Goal: Information Seeking & Learning: Learn about a topic

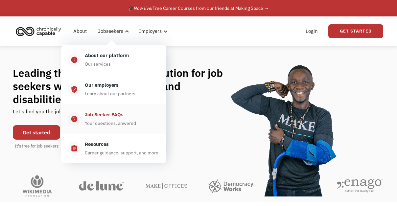
click at [111, 116] on div "Job Seeker FAQs" at bounding box center [104, 115] width 39 height 8
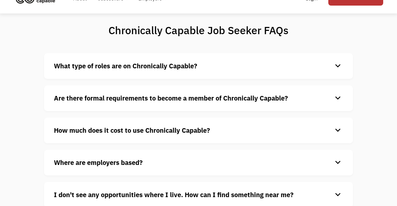
scroll to position [33, 0]
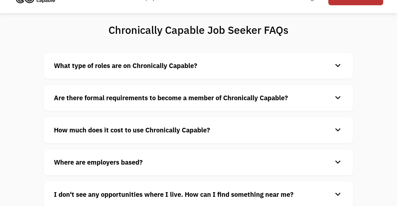
click at [78, 70] on strong "What type of roles are on Chronically Capable?" at bounding box center [125, 65] width 143 height 9
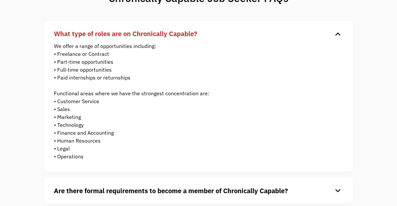
scroll to position [66, 0]
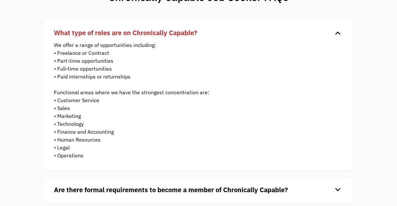
click at [66, 30] on strong "What type of roles are on Chronically Capable?" at bounding box center [125, 32] width 143 height 9
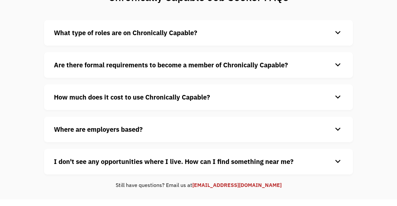
click at [61, 66] on strong "Are there formal requirements to become a member of Chronically Capable?" at bounding box center [171, 64] width 234 height 9
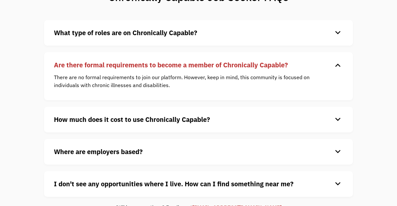
click at [81, 66] on strong "Are there formal requirements to become a member of Chronically Capable?" at bounding box center [171, 64] width 234 height 9
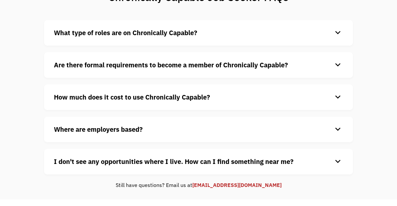
click at [73, 98] on strong "How much does it cost to use Chronically Capable?" at bounding box center [132, 97] width 156 height 9
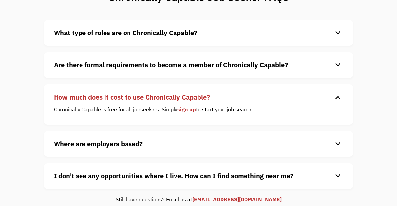
click at [71, 98] on strong "How much does it cost to use Chronically Capable?" at bounding box center [132, 97] width 156 height 9
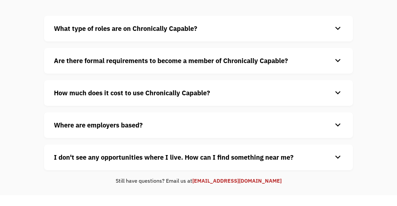
scroll to position [99, 0]
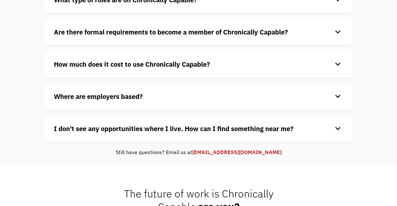
click at [85, 130] on strong "I don't see any opportunities where I live. How can I find something near me?" at bounding box center [173, 128] width 239 height 9
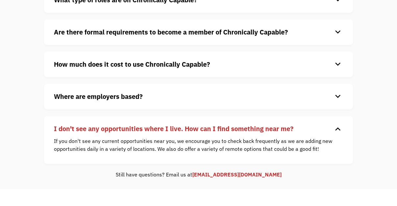
click at [85, 130] on strong "I don't see any opportunities where I live. How can I find something near me?" at bounding box center [173, 128] width 239 height 9
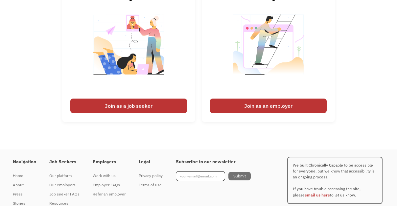
scroll to position [360, 0]
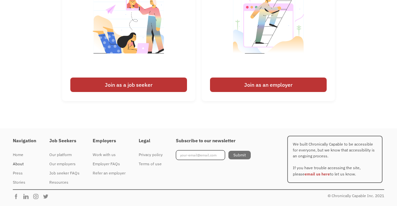
click at [19, 162] on div "About" at bounding box center [24, 164] width 23 height 8
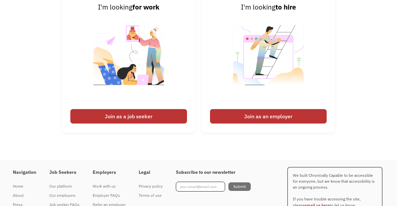
scroll to position [1017, 0]
